Goal: Information Seeking & Learning: Understand process/instructions

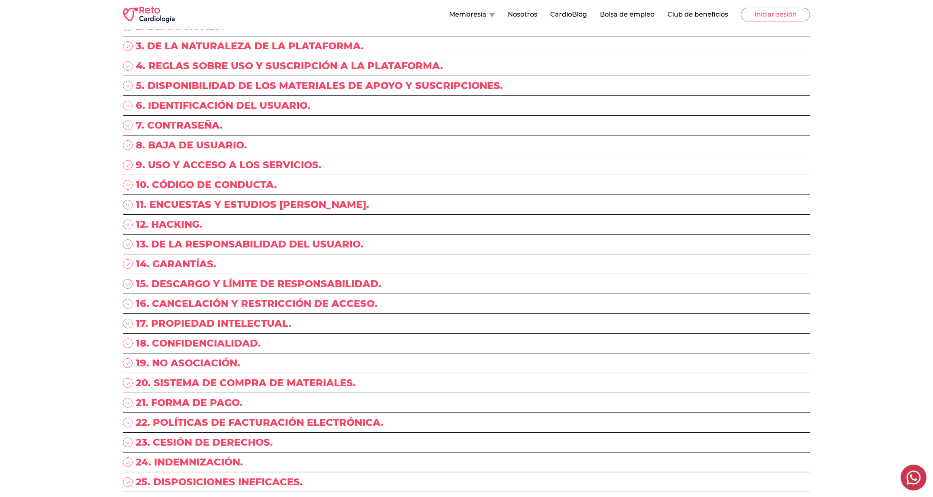
scroll to position [93, 0]
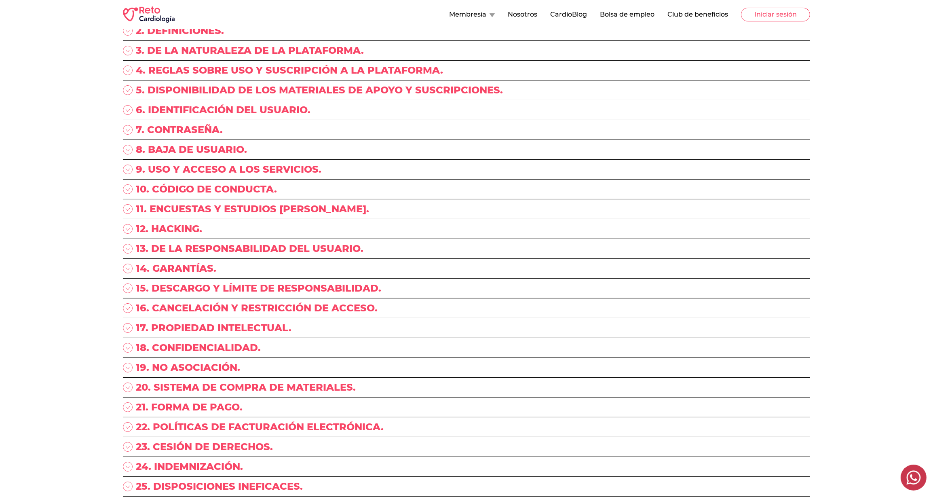
click at [164, 209] on p "11. ENCUESTAS Y ESTUDIOS [PERSON_NAME]." at bounding box center [252, 208] width 233 height 13
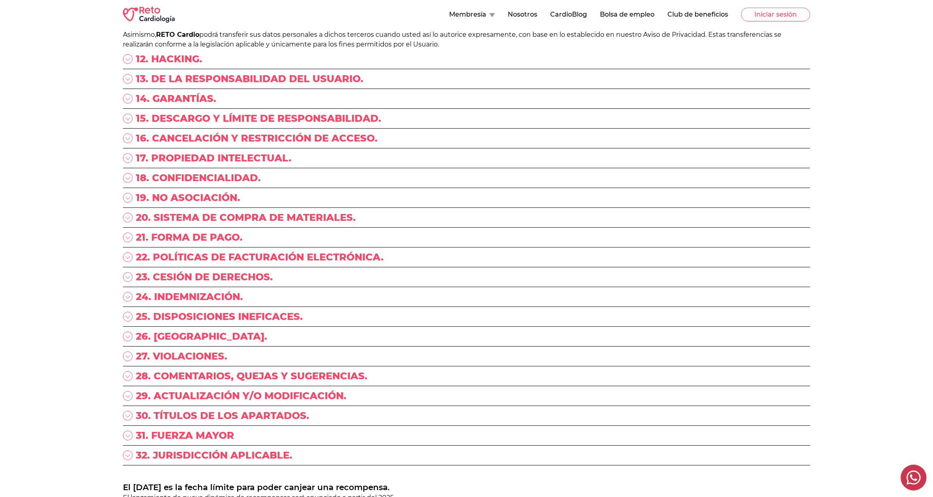
scroll to position [325, 0]
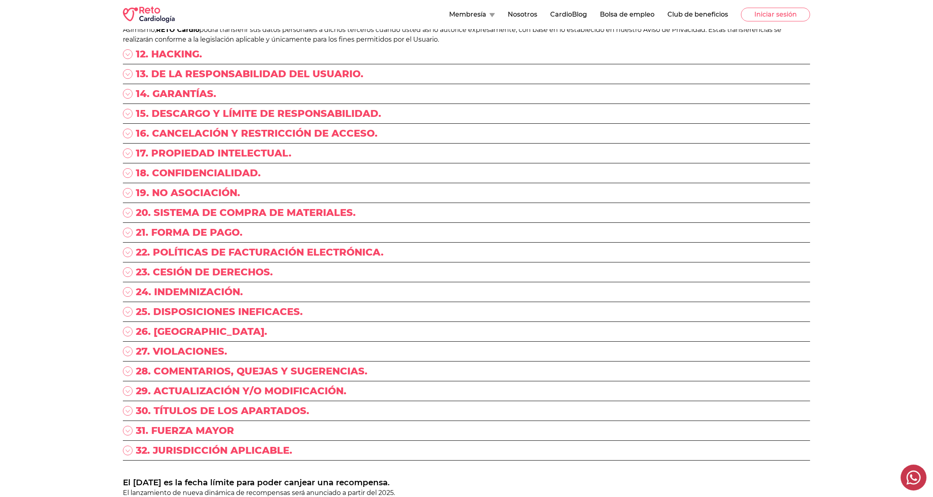
click at [77, 246] on div "Términos y Condiciones 1. ACEPTACIÓN, USO Y ACCESO. 2. DEFINICIONES. 3. DE LA N…" at bounding box center [466, 131] width 933 height 855
click at [61, 234] on div "Términos y Condiciones 1. ACEPTACIÓN, USO Y ACCESO. 2. DEFINICIONES. 3. DE LA N…" at bounding box center [466, 131] width 933 height 855
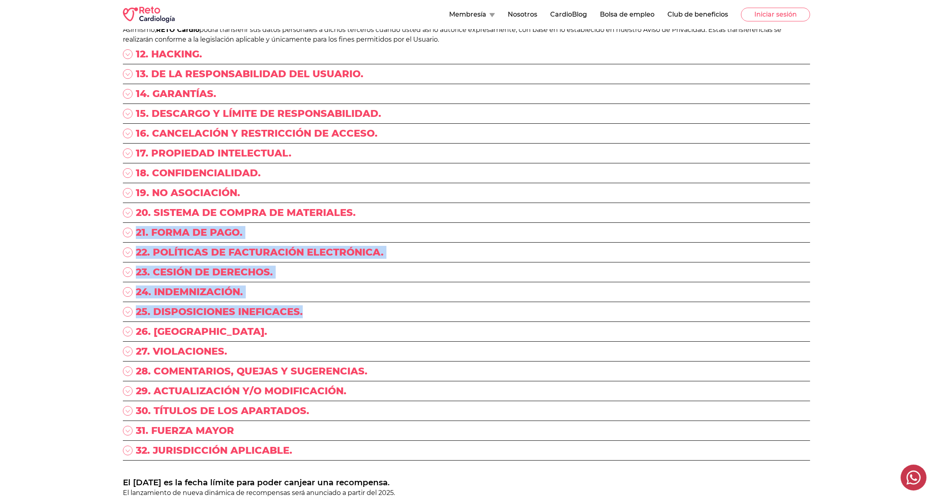
drag, startPoint x: 62, startPoint y: 232, endPoint x: 336, endPoint y: 303, distance: 282.9
click at [336, 303] on div "Términos y Condiciones 1. ACEPTACIÓN, USO Y ACCESO. 2. DEFINICIONES. 3. DE LA N…" at bounding box center [466, 131] width 933 height 855
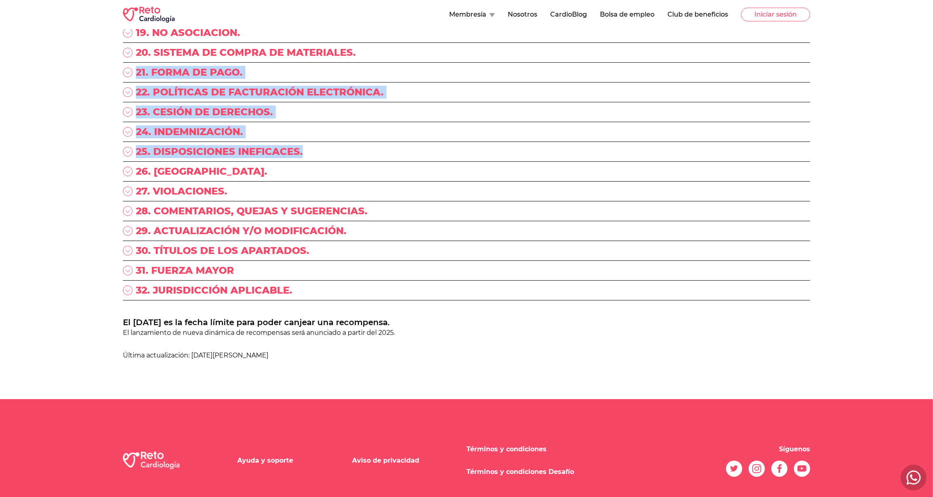
scroll to position [499, 0]
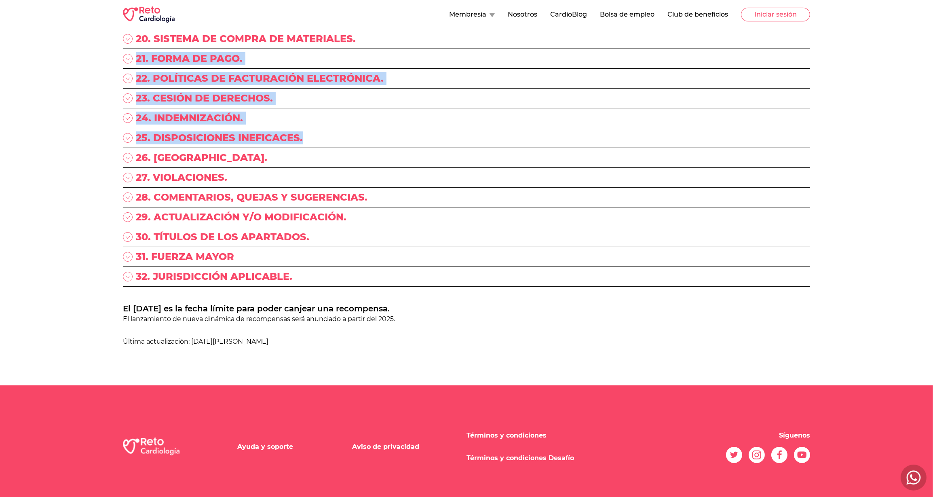
click at [505, 454] on link "Términos y condiciones Desafío" at bounding box center [519, 458] width 107 height 8
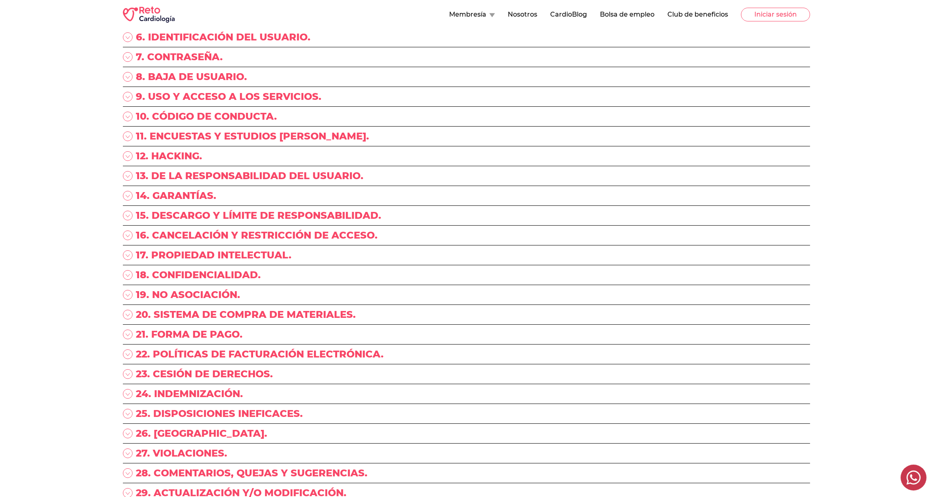
scroll to position [451, 0]
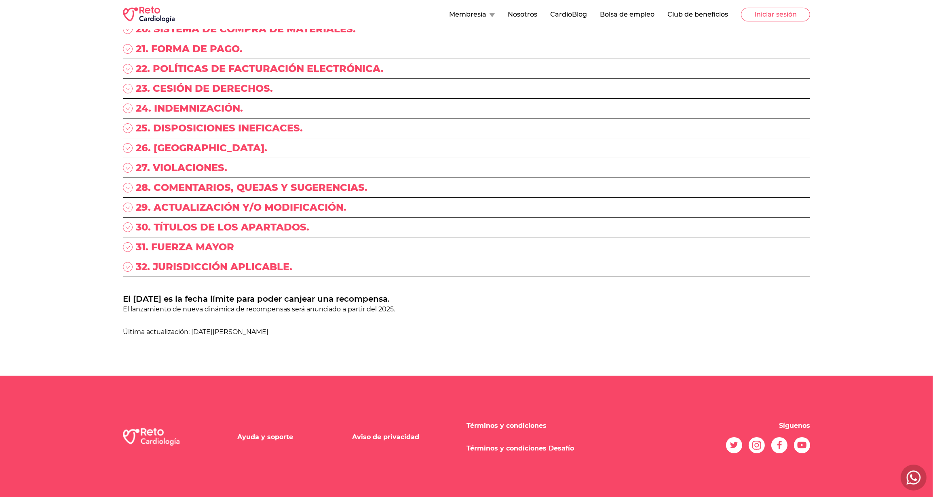
click at [402, 437] on link "Aviso de privacidad" at bounding box center [385, 437] width 67 height 8
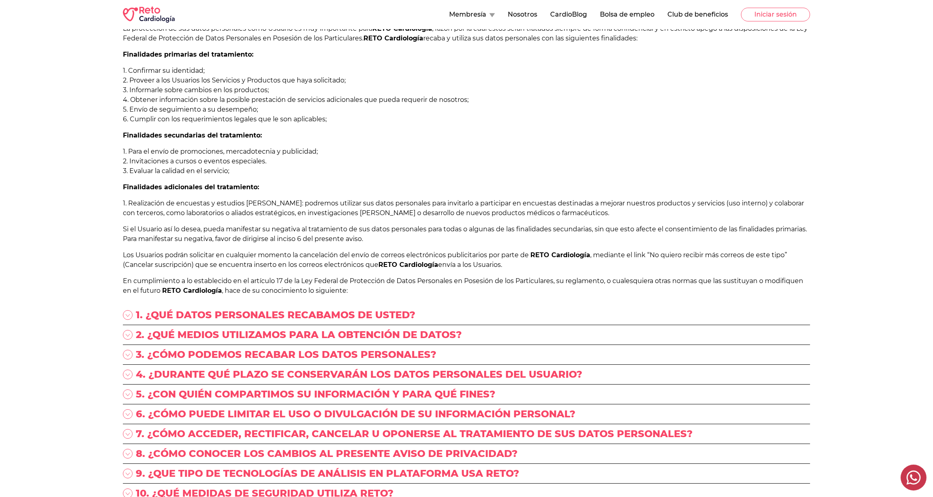
scroll to position [103, 0]
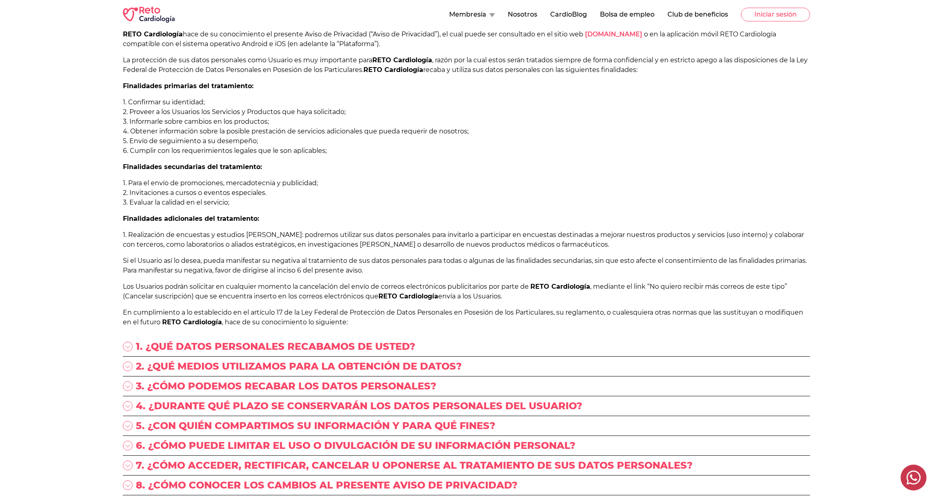
click at [93, 335] on div "Aviso de privacidad “RETO ENARM, S.A. DE C.V” (en lo sucesivo “RETO Cardiología…" at bounding box center [466, 271] width 933 height 690
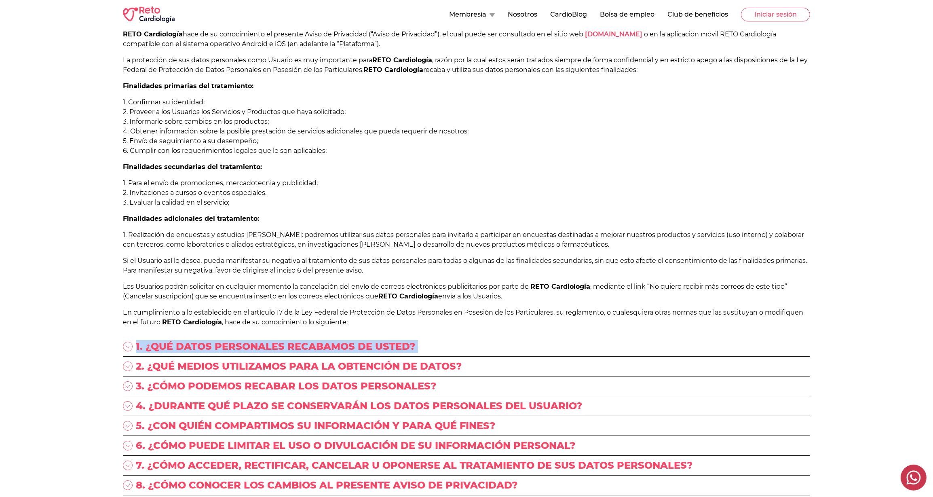
click at [93, 335] on div "Aviso de privacidad “RETO ENARM, S.A. DE C.V” (en lo sucesivo “RETO Cardiología…" at bounding box center [466, 271] width 933 height 690
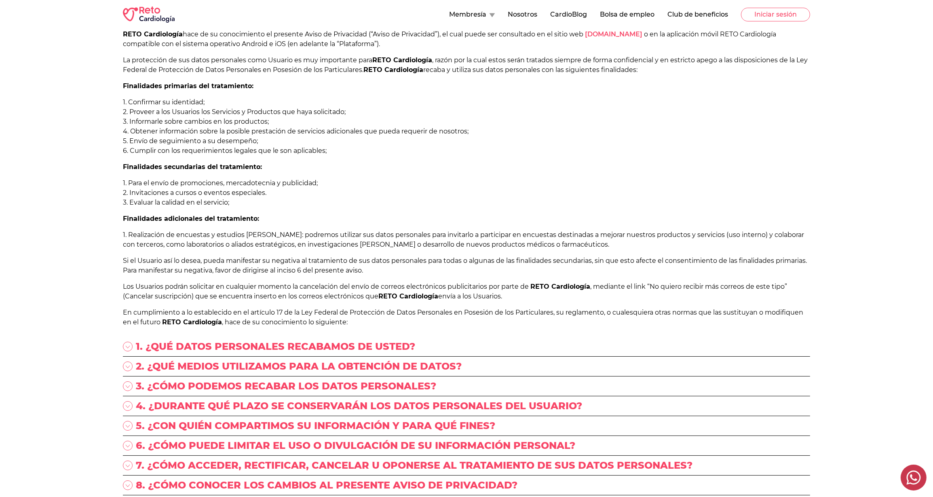
click at [89, 314] on div "Aviso de privacidad “RETO ENARM, S.A. DE C.V” (en lo sucesivo “RETO Cardiología…" at bounding box center [466, 271] width 933 height 690
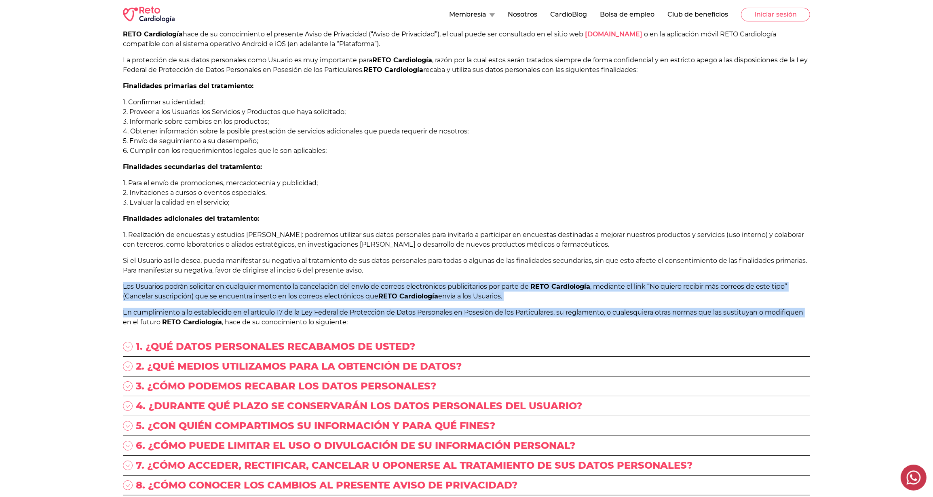
drag, startPoint x: 99, startPoint y: 321, endPoint x: 76, endPoint y: 279, distance: 47.9
click at [76, 279] on div "Aviso de privacidad “RETO ENARM, S.A. DE C.V” (en lo sucesivo “RETO Cardiología…" at bounding box center [466, 271] width 933 height 690
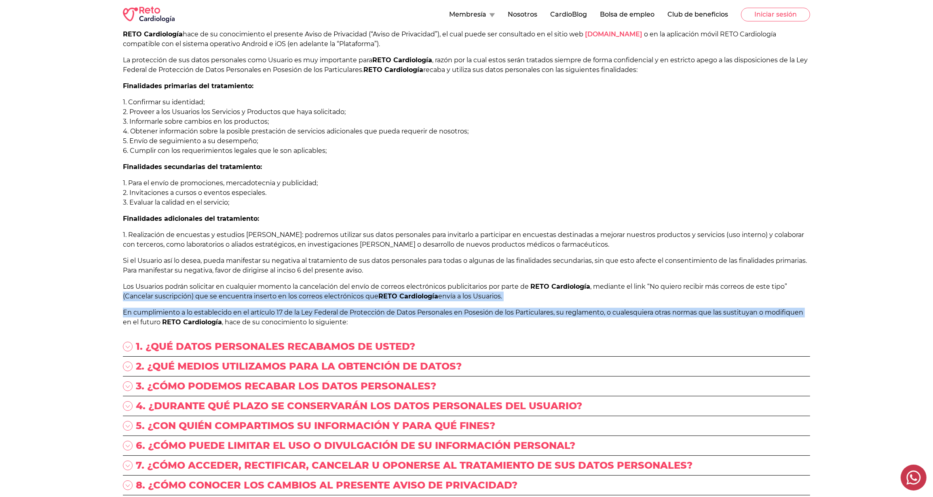
drag, startPoint x: 85, startPoint y: 323, endPoint x: 80, endPoint y: 299, distance: 24.3
click at [80, 299] on div "Aviso de privacidad “RETO ENARM, S.A. DE C.V” (en lo sucesivo “RETO Cardiología…" at bounding box center [466, 271] width 933 height 690
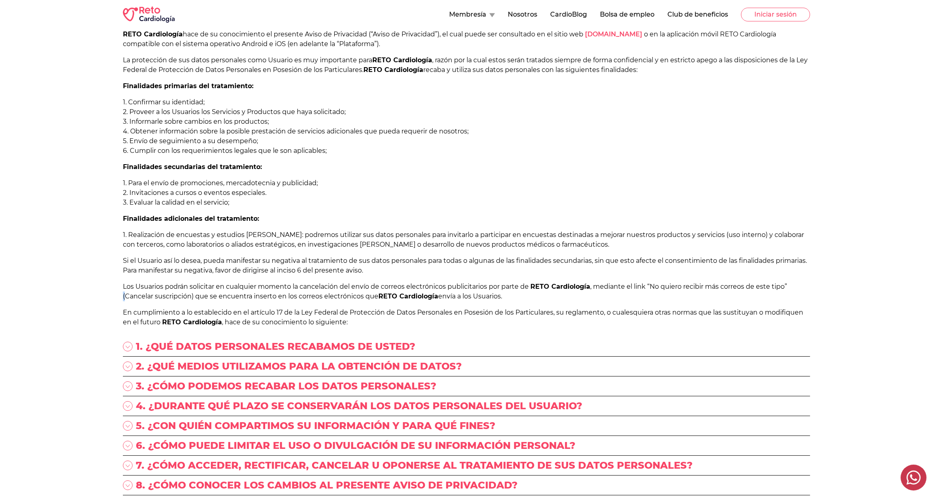
click at [80, 298] on div "Aviso de privacidad “RETO ENARM, S.A. DE C.V” (en lo sucesivo “RETO Cardiología…" at bounding box center [466, 271] width 933 height 690
click at [80, 297] on div "Aviso de privacidad “RETO ENARM, S.A. DE C.V” (en lo sucesivo “RETO Cardiología…" at bounding box center [466, 271] width 933 height 690
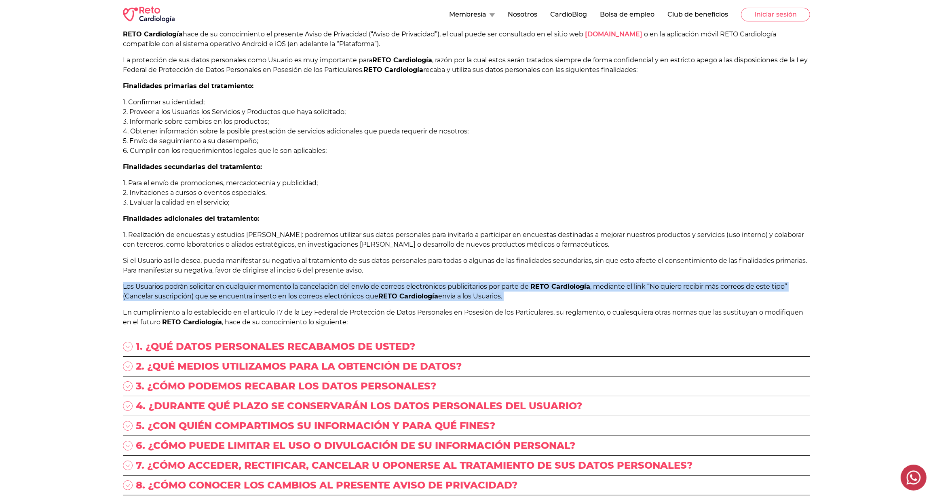
click at [80, 297] on div "Aviso de privacidad “RETO ENARM, S.A. DE C.V” (en lo sucesivo “RETO Cardiología…" at bounding box center [466, 271] width 933 height 690
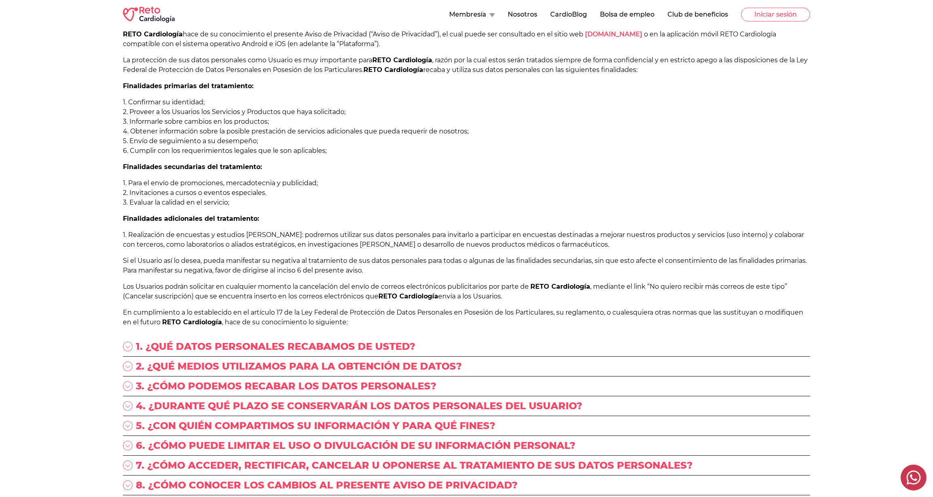
click at [74, 299] on div "Aviso de privacidad “RETO ENARM, S.A. DE C.V” (en lo sucesivo “RETO Cardiología…" at bounding box center [466, 271] width 933 height 690
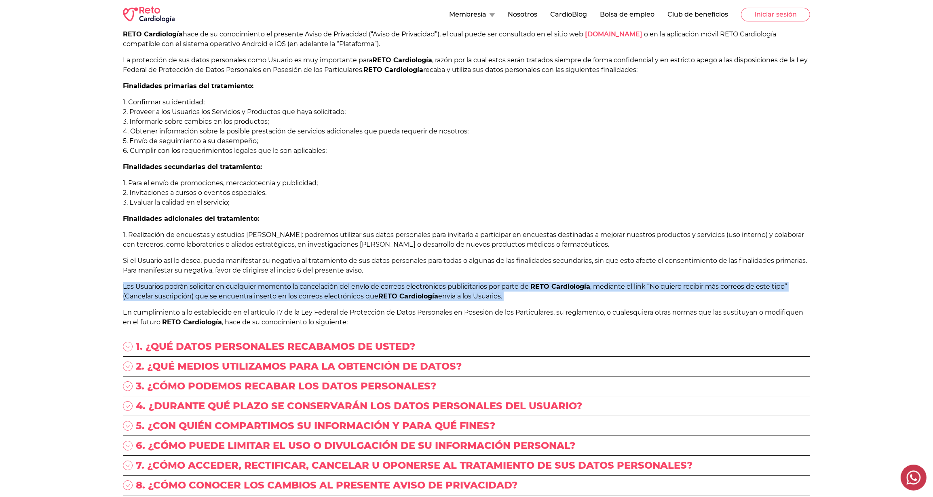
click at [74, 299] on div "Aviso de privacidad “RETO ENARM, S.A. DE C.V” (en lo sucesivo “RETO Cardiología…" at bounding box center [466, 271] width 933 height 690
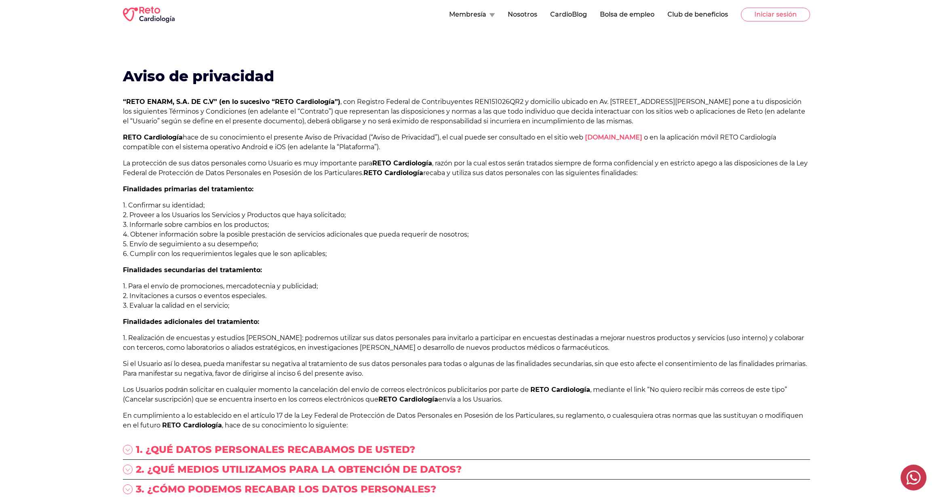
click at [71, 299] on div "Aviso de privacidad “RETO ENARM, S.A. DE C.V” (en lo sucesivo “RETO Cardiología…" at bounding box center [466, 374] width 933 height 690
